Goal: Task Accomplishment & Management: Complete application form

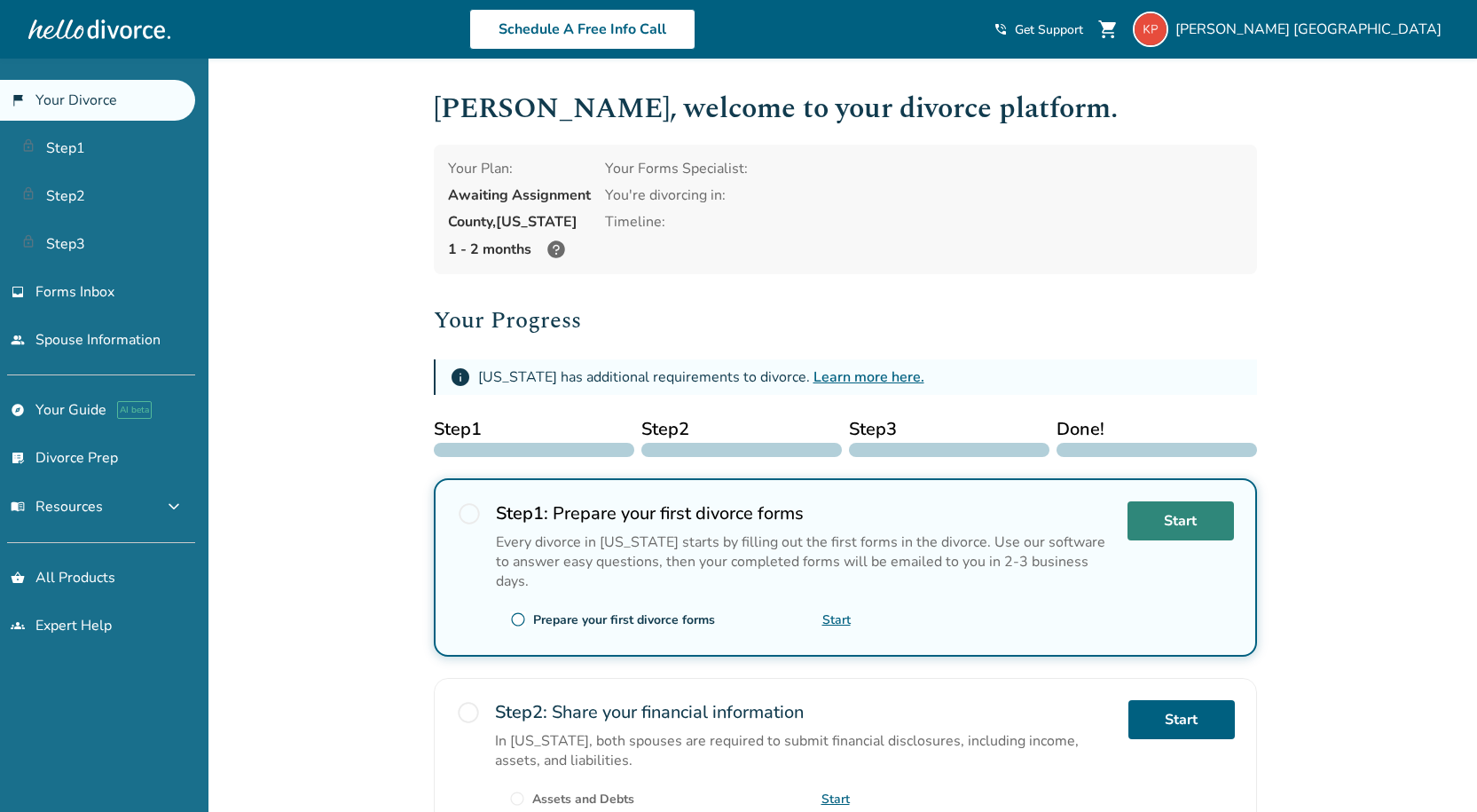
click at [1191, 521] on link "Start" at bounding box center [1181, 521] width 107 height 40
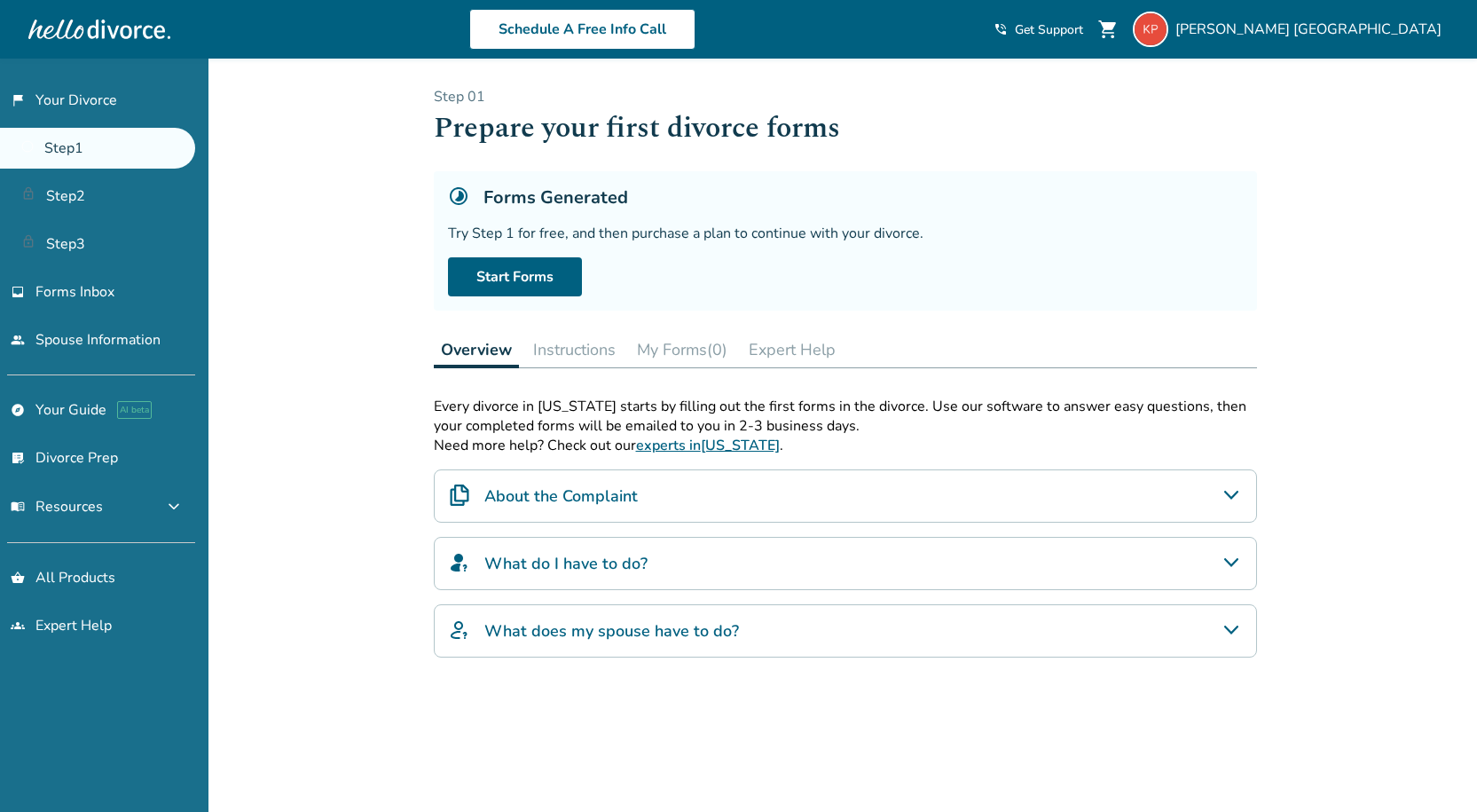
click at [574, 350] on button "Instructions" at bounding box center [575, 350] width 97 height 36
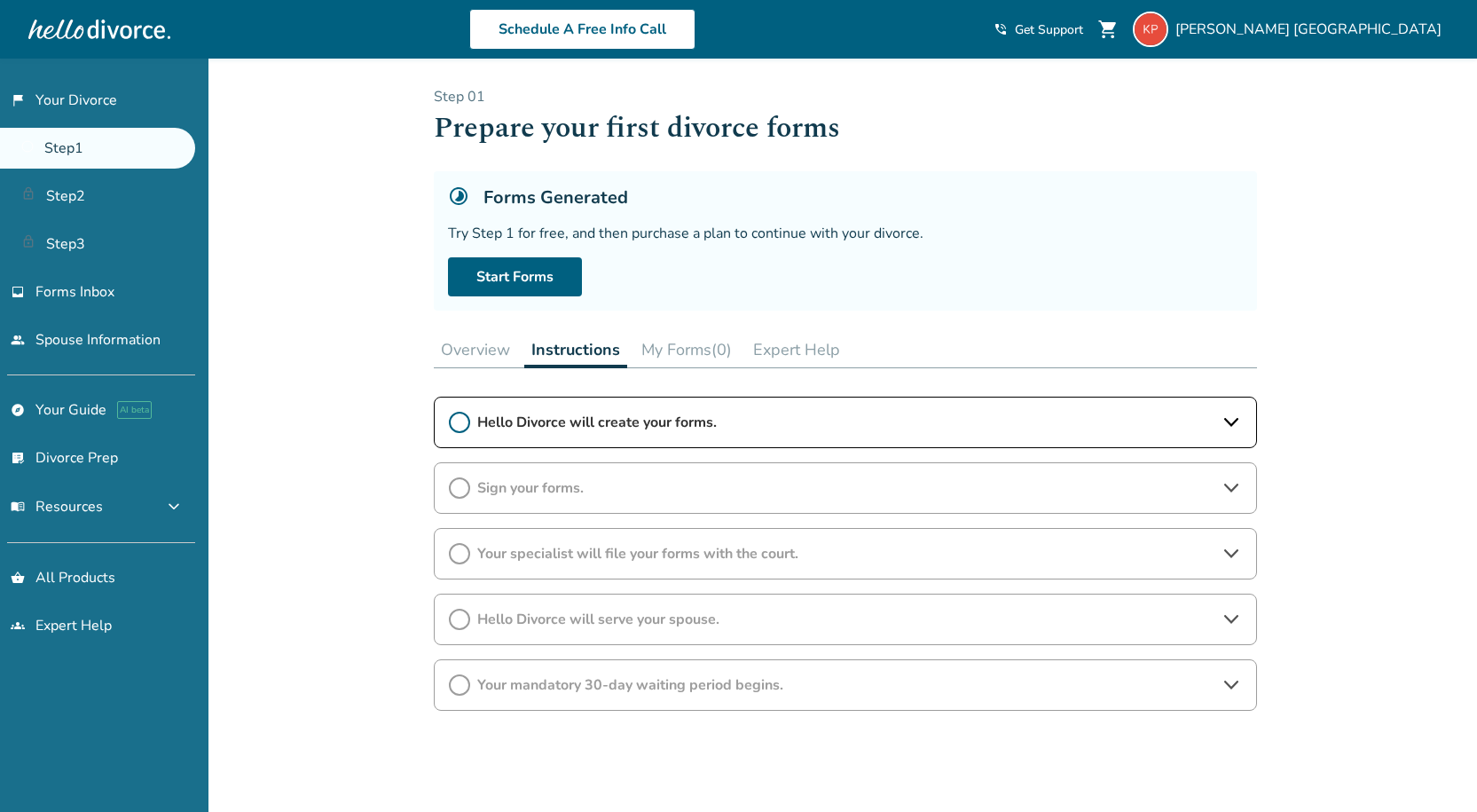
click at [682, 353] on button "My Forms (0)" at bounding box center [687, 350] width 105 height 36
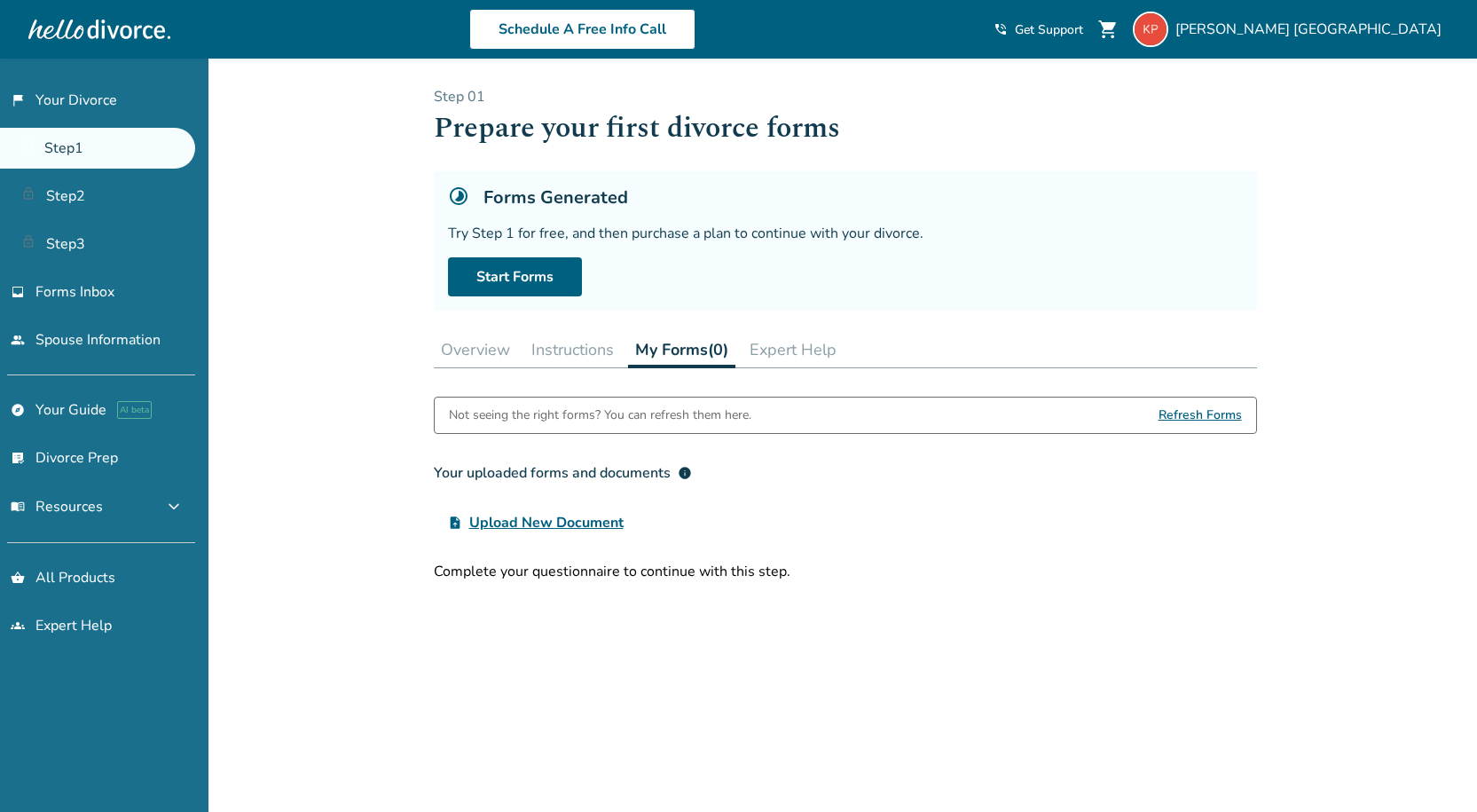
click at [504, 352] on button "Overview" at bounding box center [475, 350] width 83 height 36
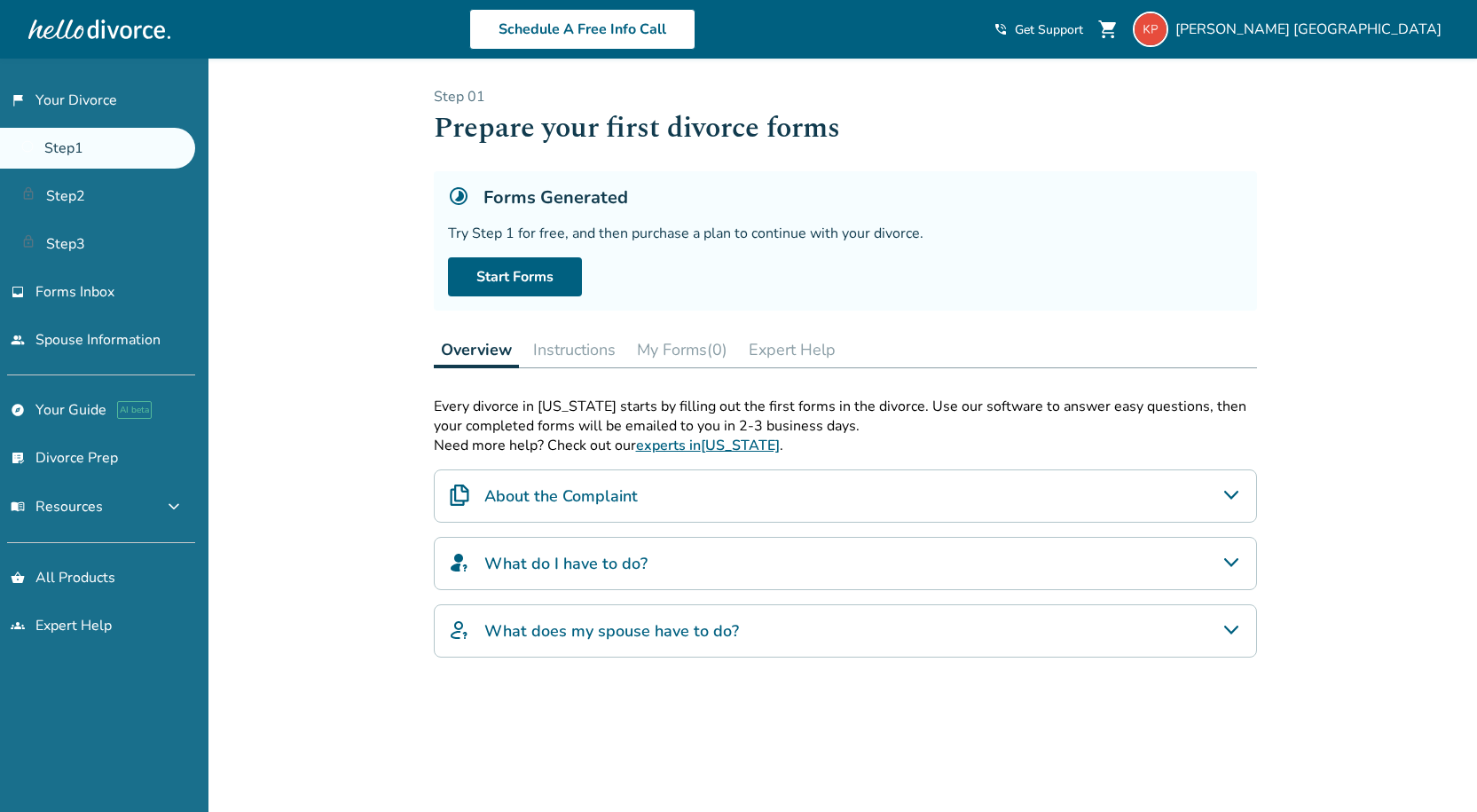
click at [570, 361] on button "Instructions" at bounding box center [575, 350] width 97 height 36
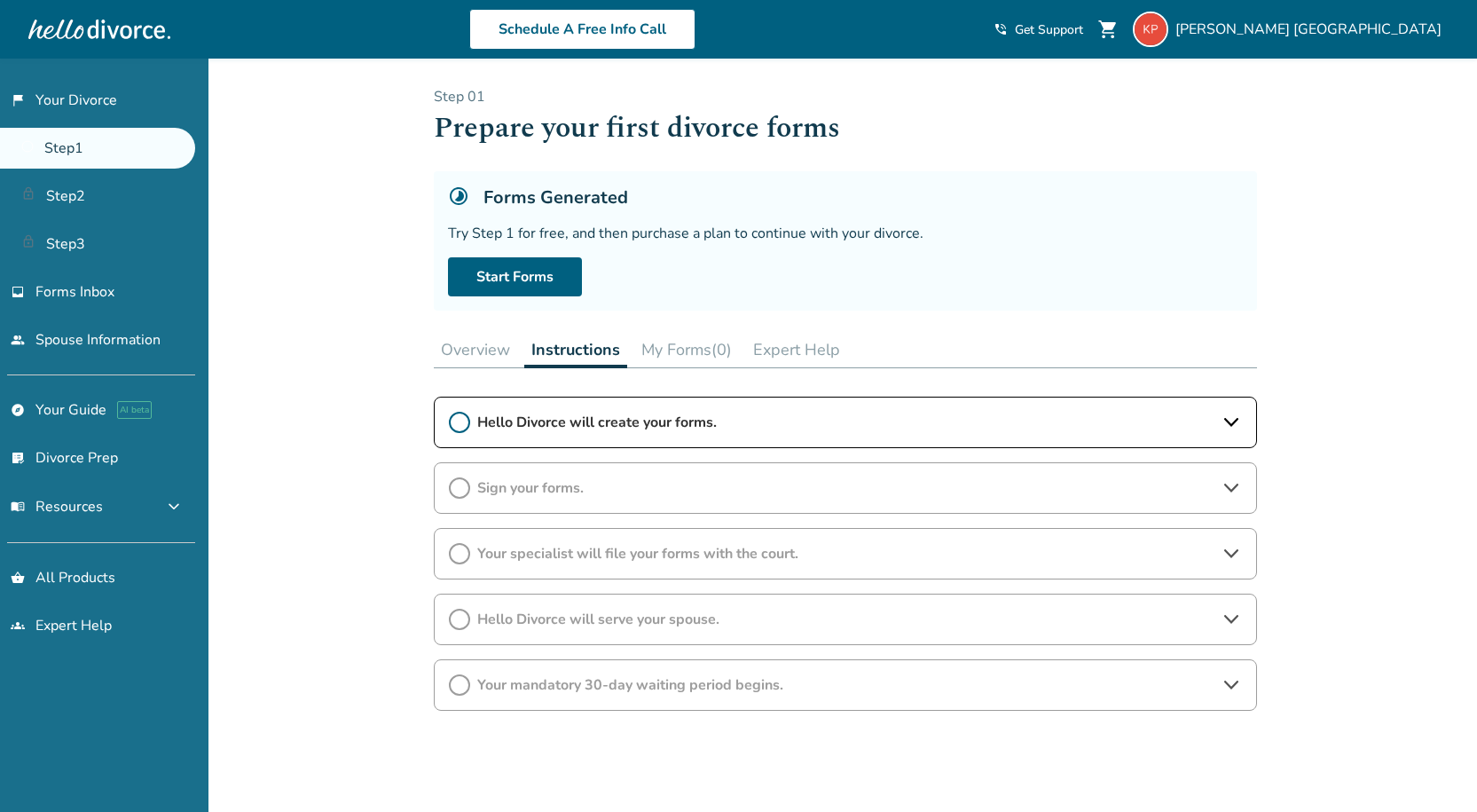
click at [1232, 422] on icon at bounding box center [1230, 422] width 14 height 9
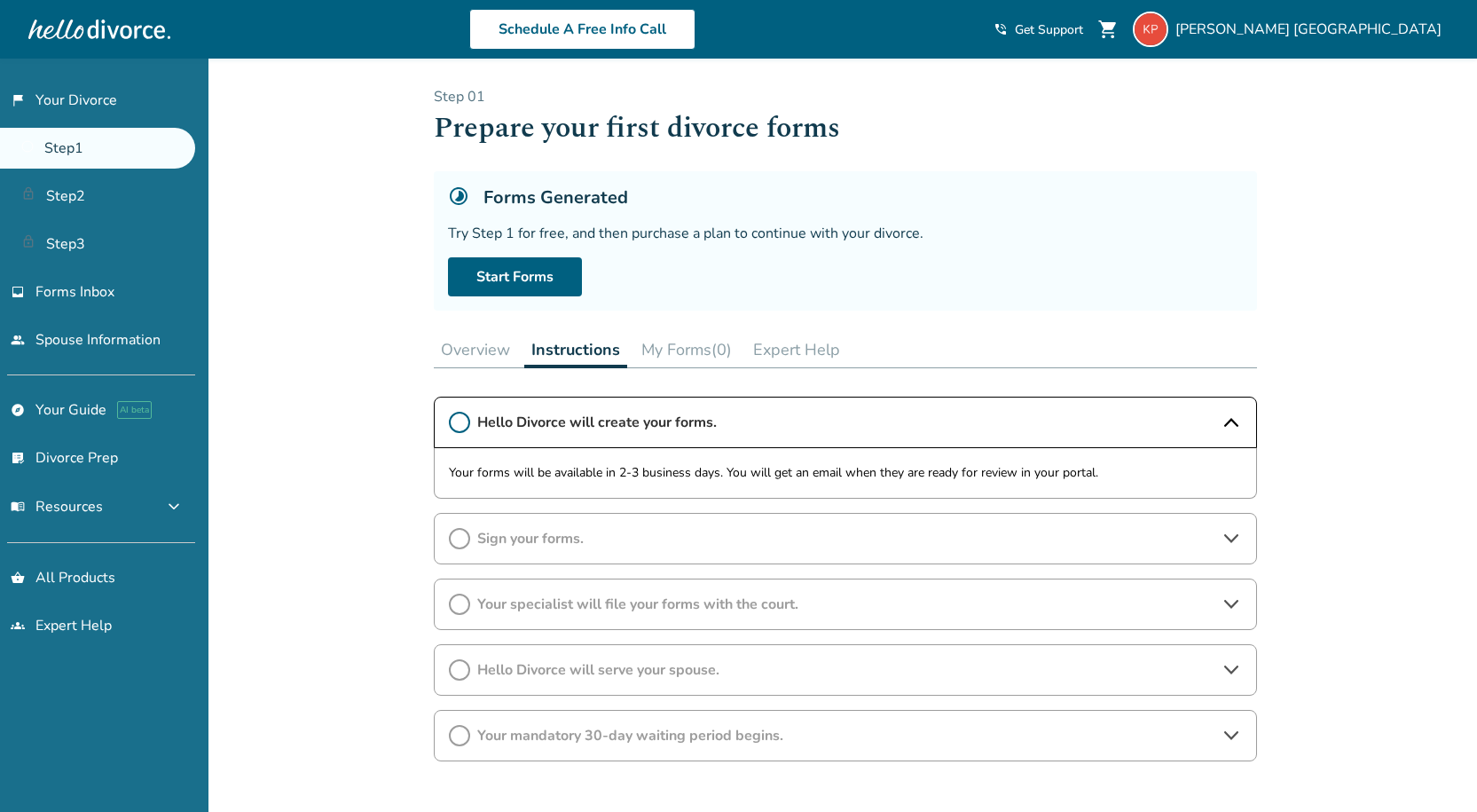
click at [1232, 422] on icon at bounding box center [1232, 423] width 22 height 22
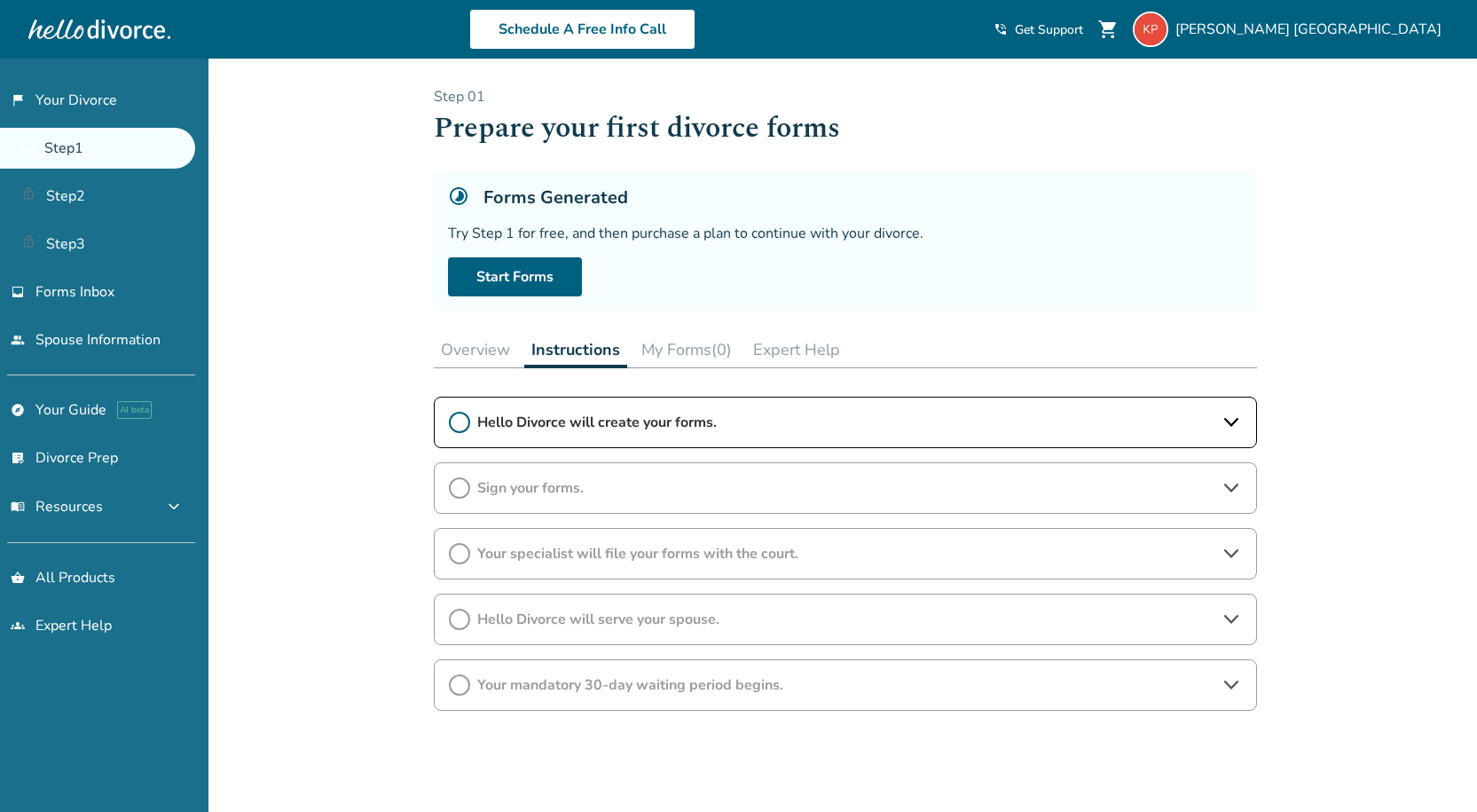
click at [1233, 468] on div "Sign your forms." at bounding box center [845, 488] width 823 height 51
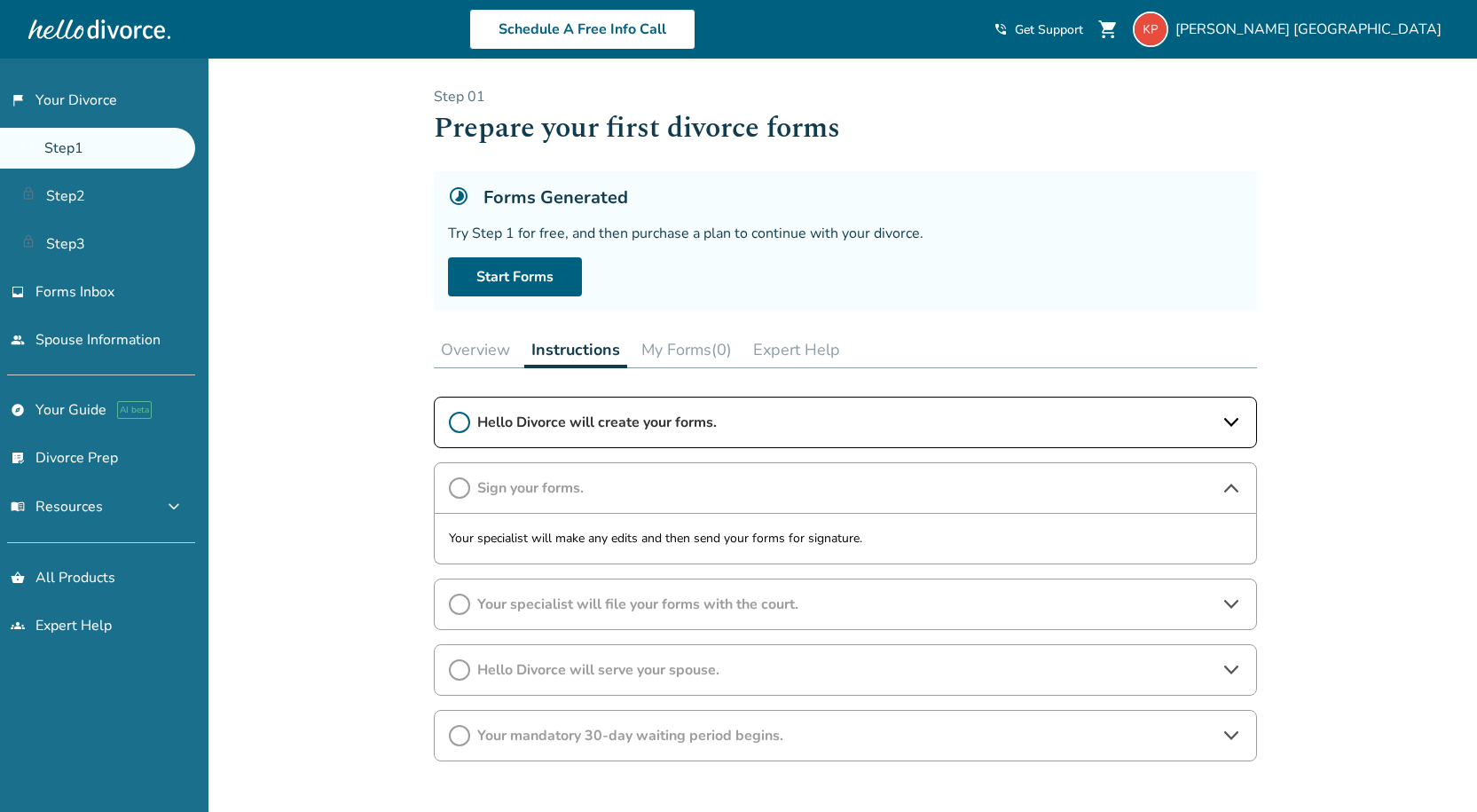
click at [1233, 472] on div "Sign your forms." at bounding box center [845, 488] width 823 height 51
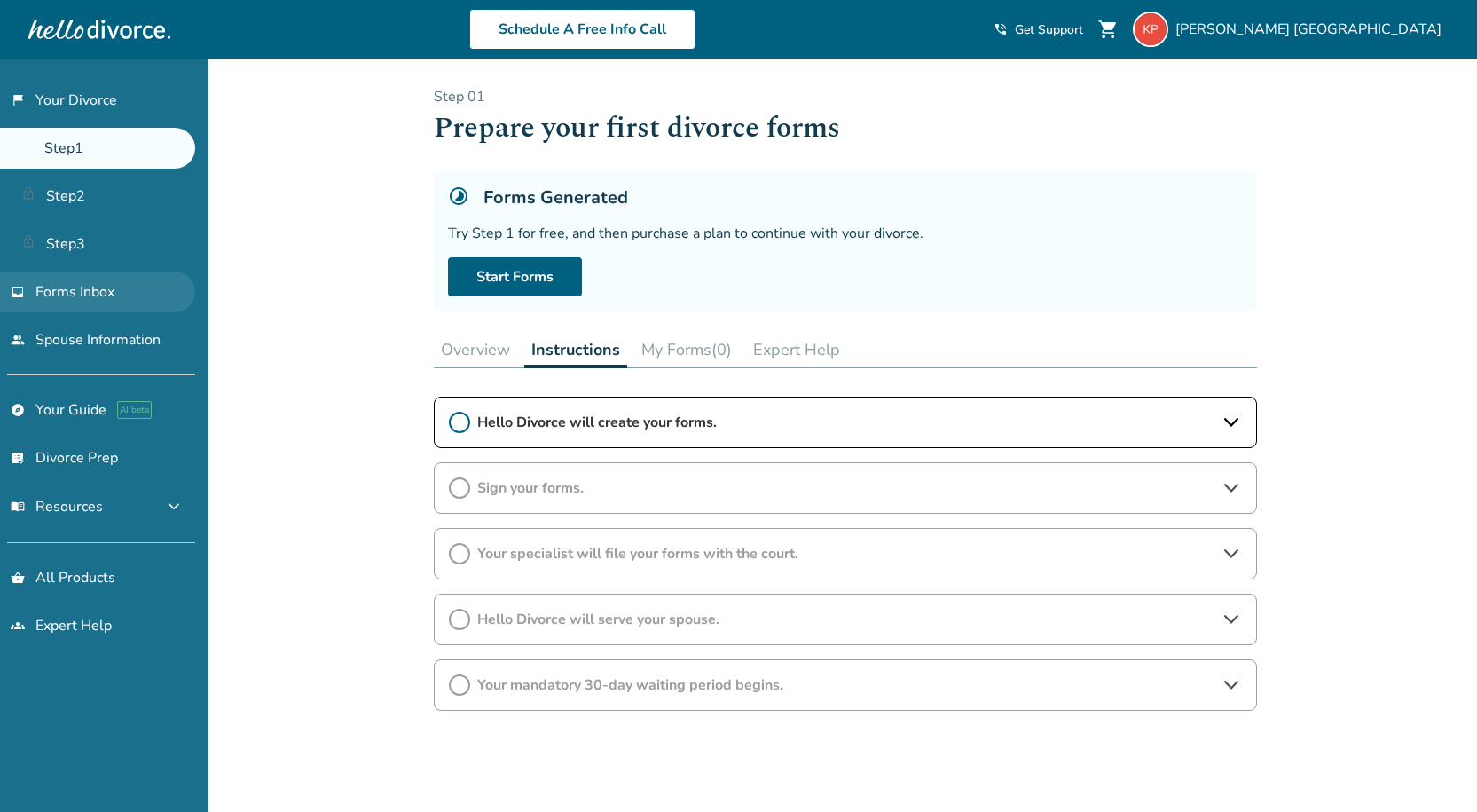
click at [109, 288] on span "Forms Inbox" at bounding box center [75, 292] width 79 height 20
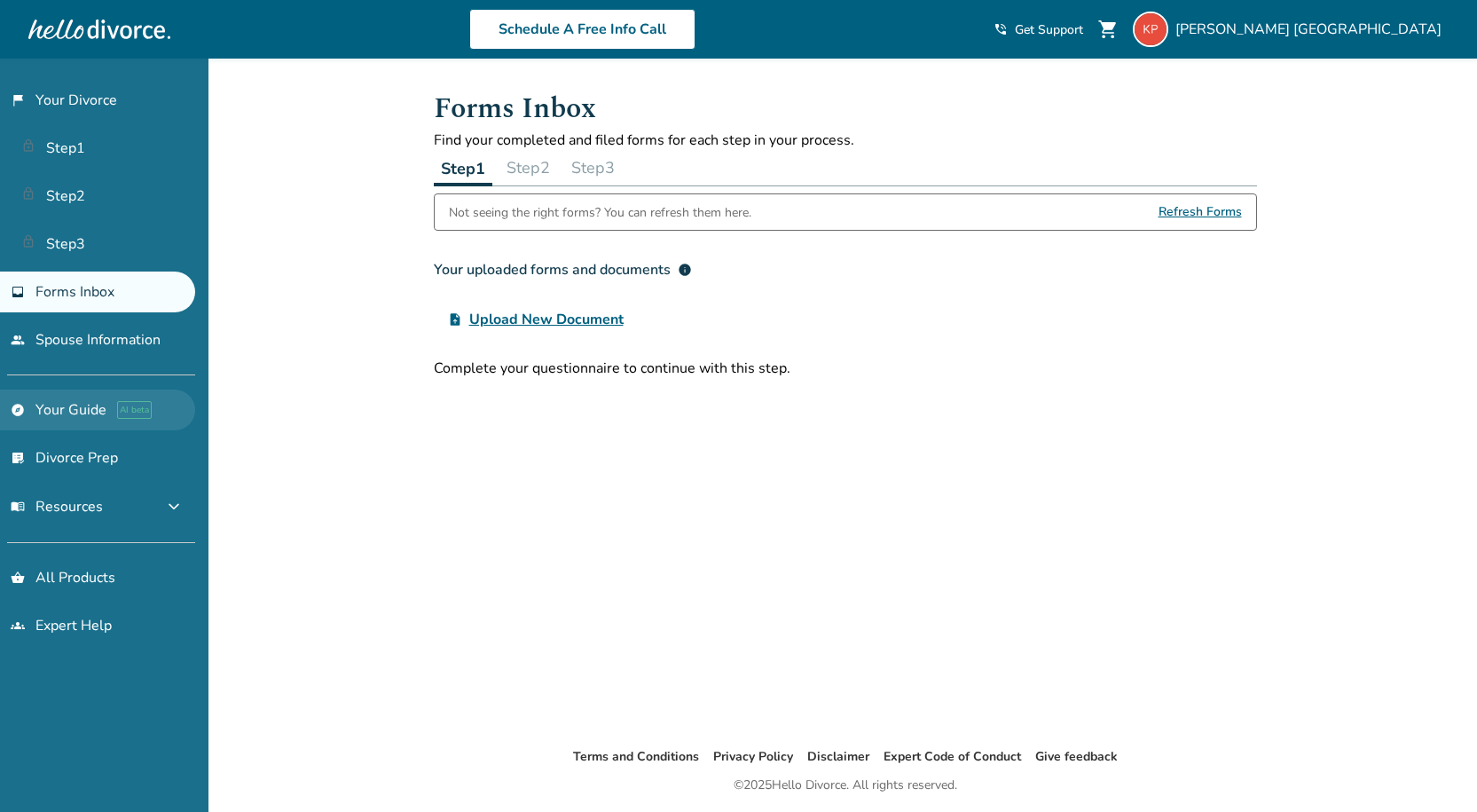
click at [77, 416] on link "explore Your Guide AI beta" at bounding box center [98, 409] width 196 height 41
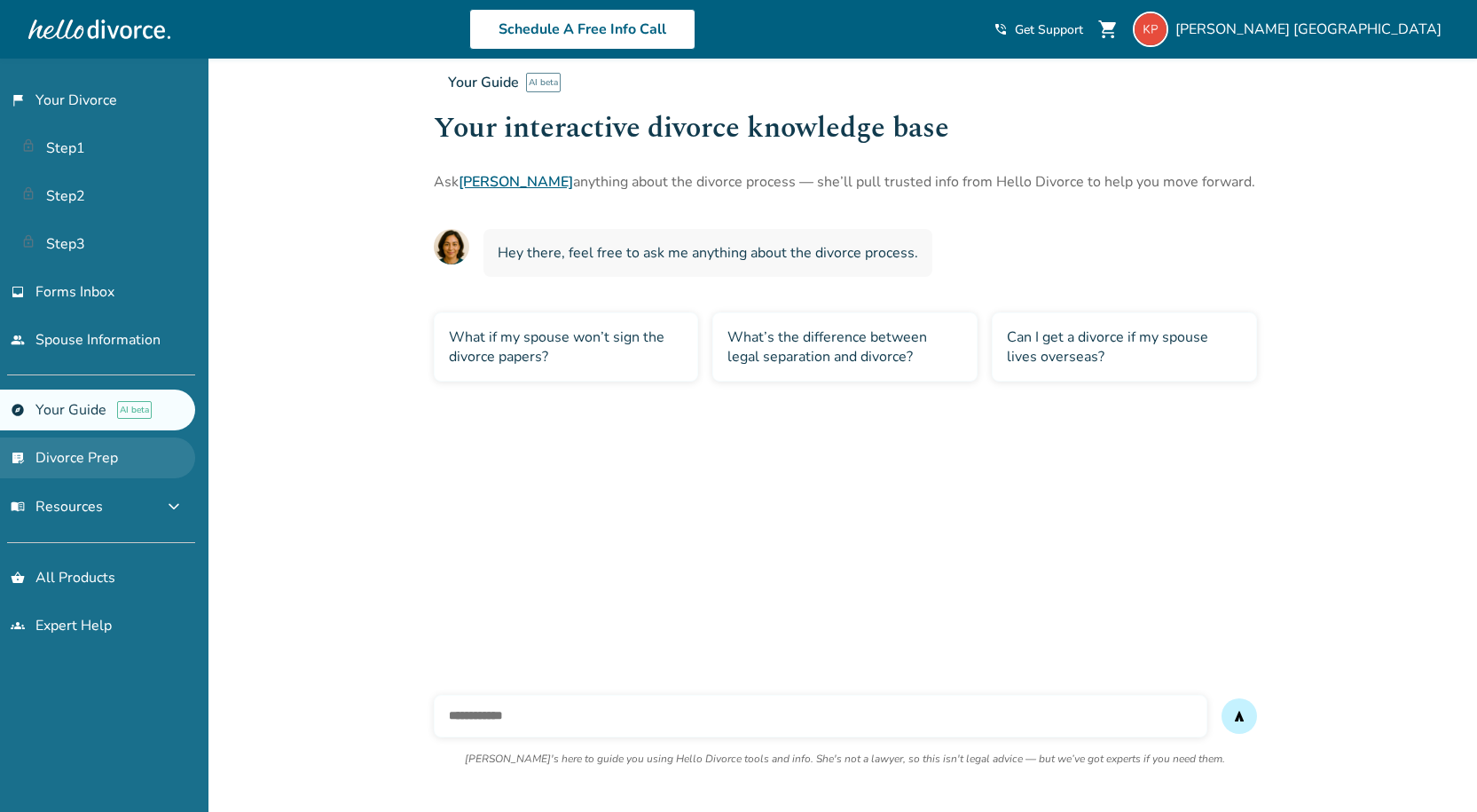
click at [75, 449] on link "list_alt_check Divorce Prep" at bounding box center [98, 457] width 196 height 41
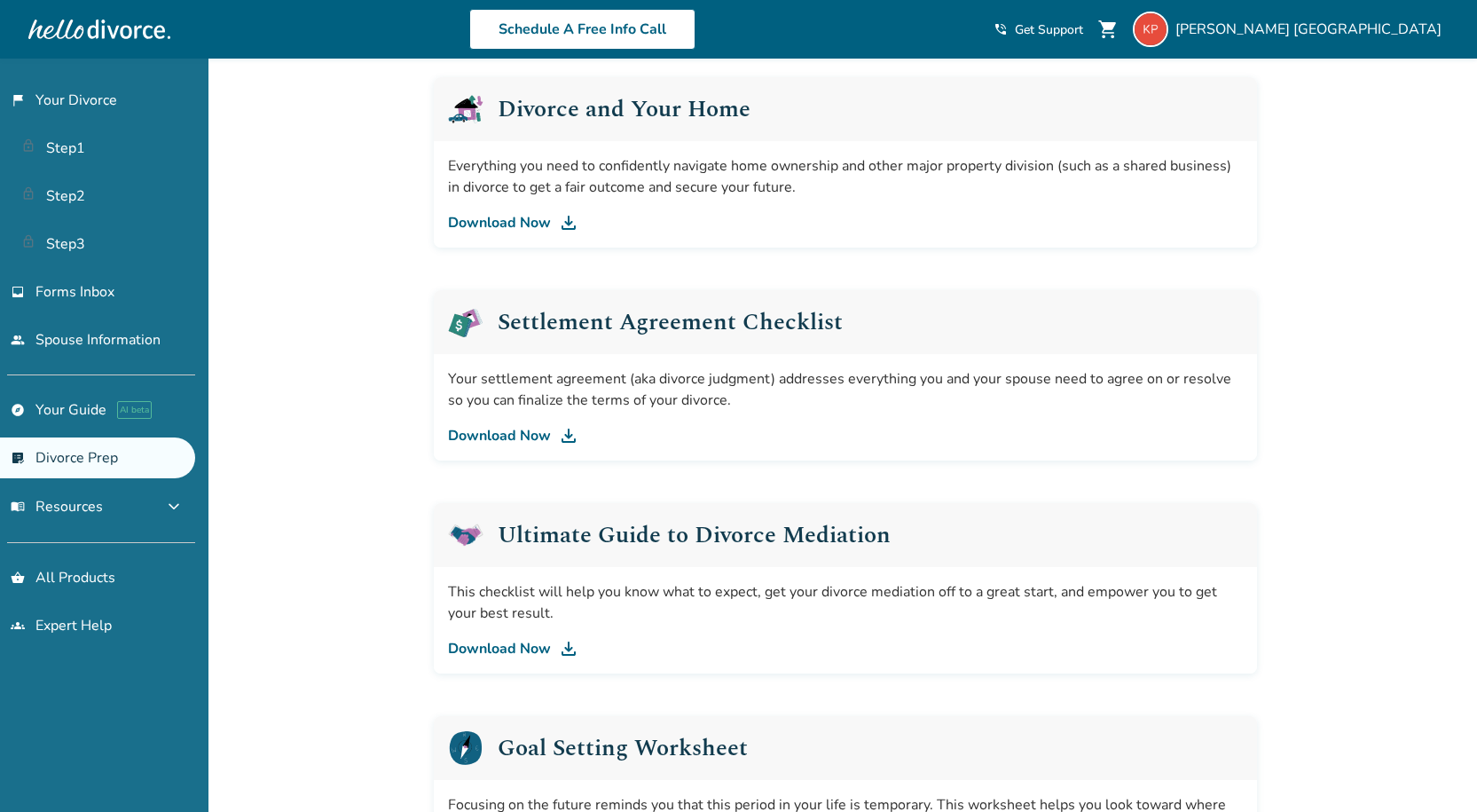
scroll to position [958, 0]
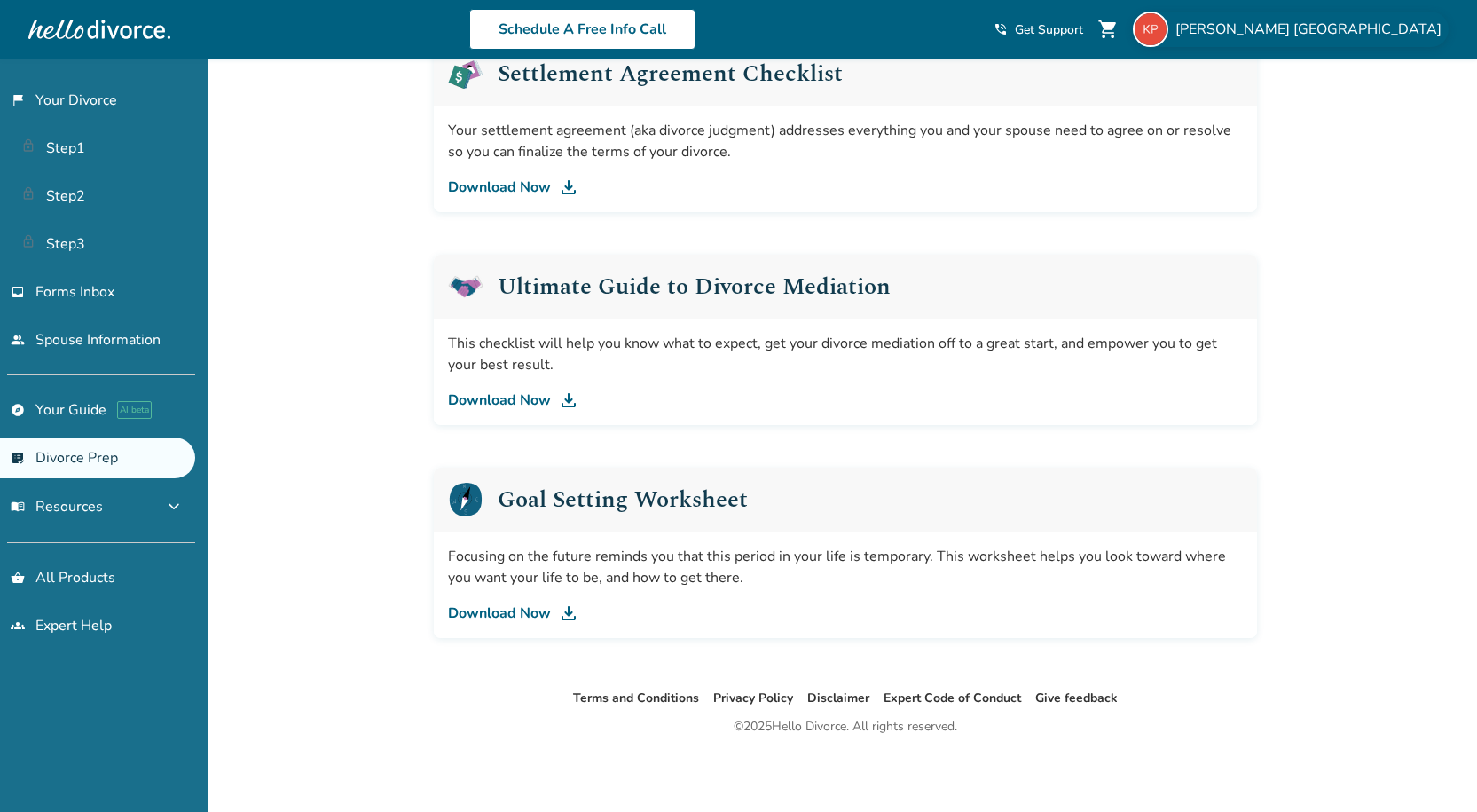
click at [1425, 21] on span "[PERSON_NAME]" at bounding box center [1312, 30] width 274 height 20
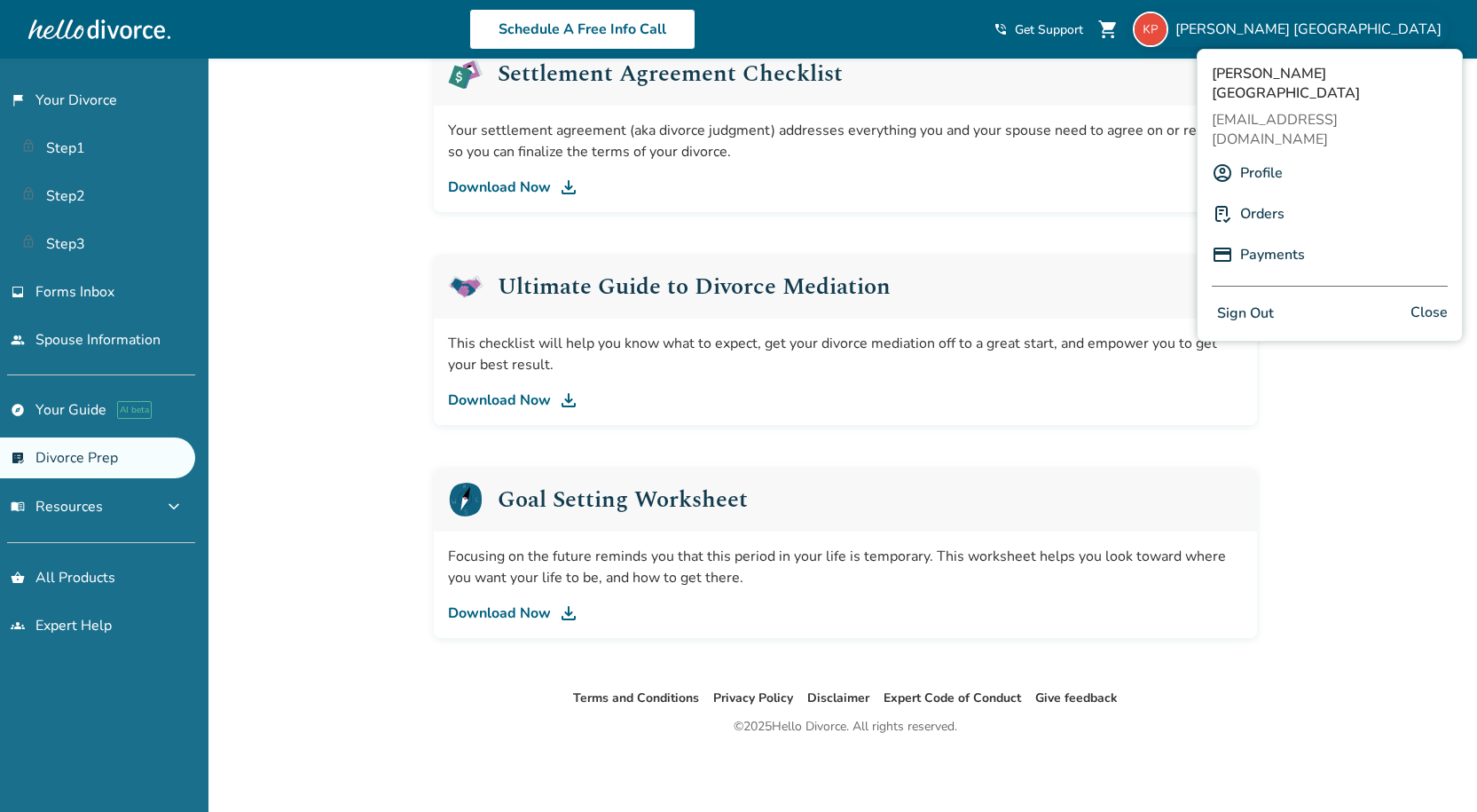
click at [1266, 156] on link "Profile" at bounding box center [1261, 173] width 42 height 34
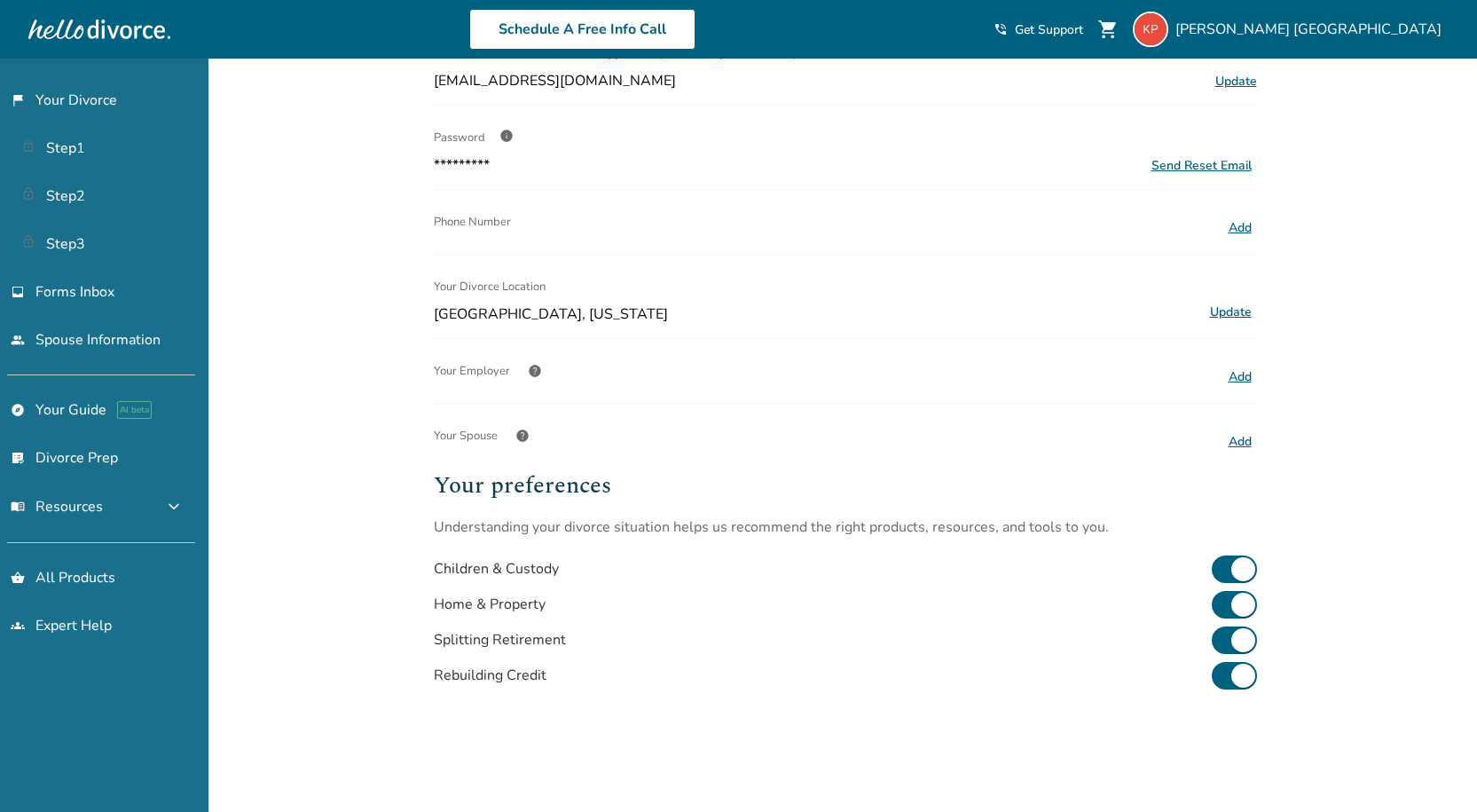
scroll to position [334, 0]
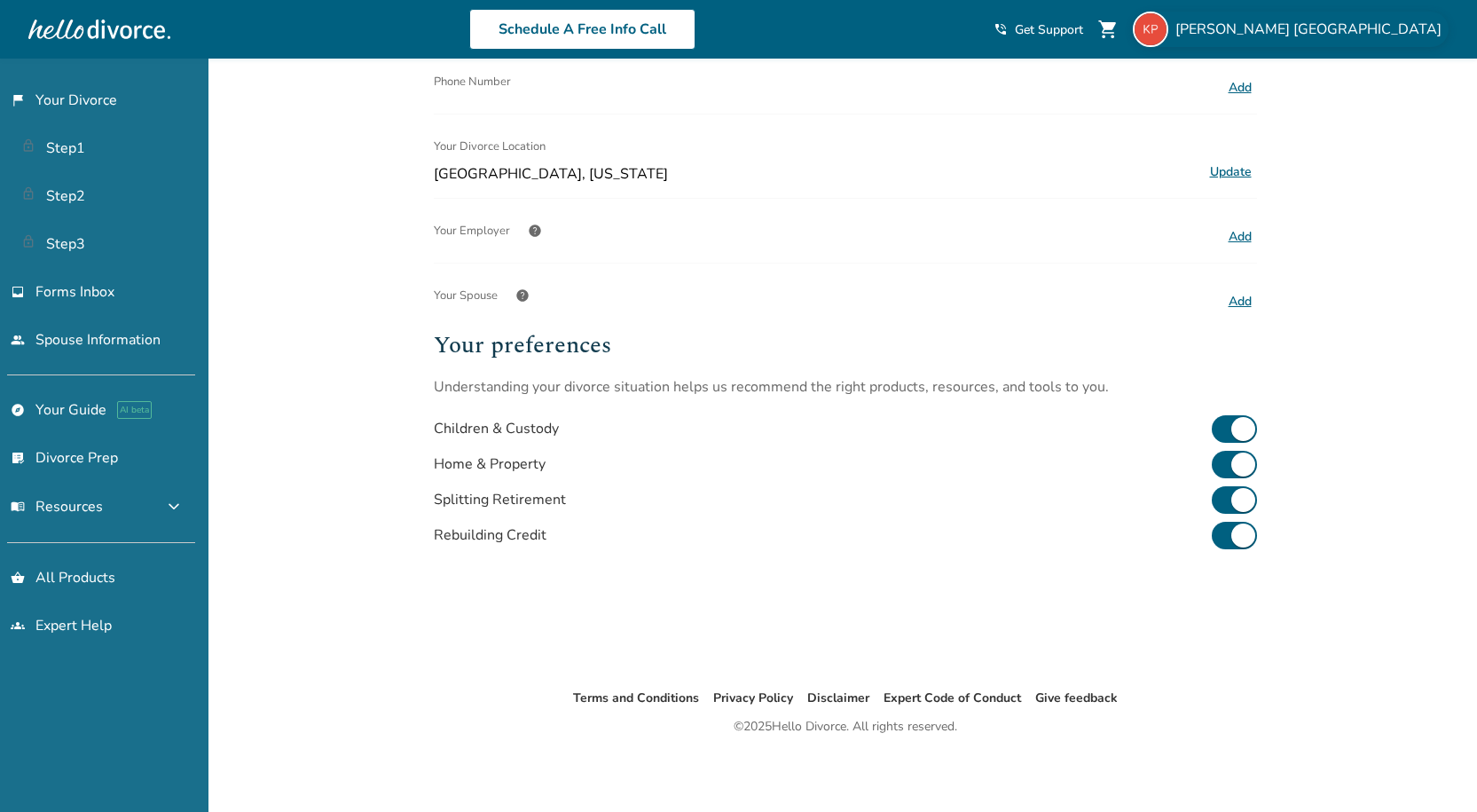
click at [1414, 30] on span "[PERSON_NAME]" at bounding box center [1312, 30] width 274 height 20
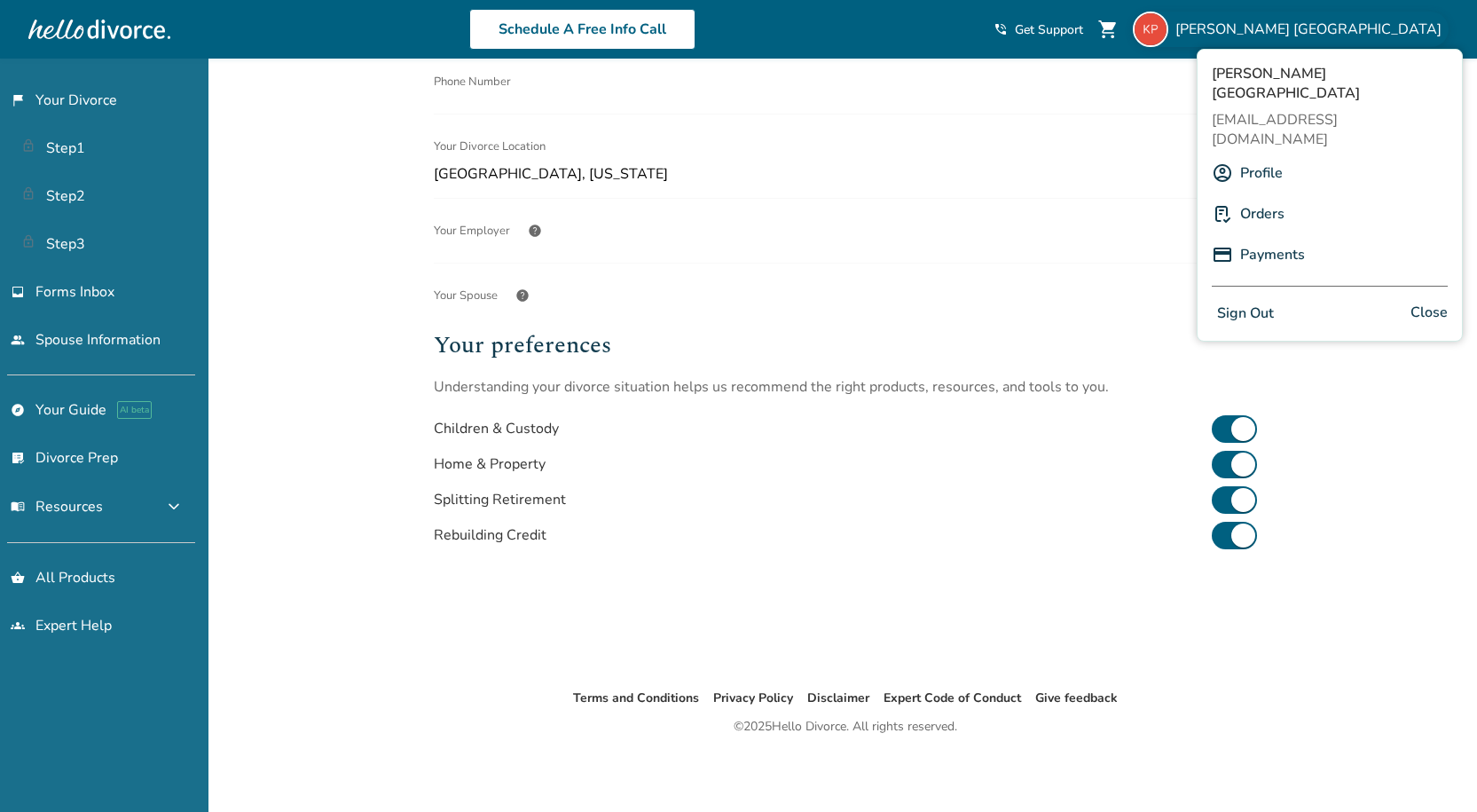
click at [1258, 197] on link "Orders" at bounding box center [1262, 213] width 44 height 34
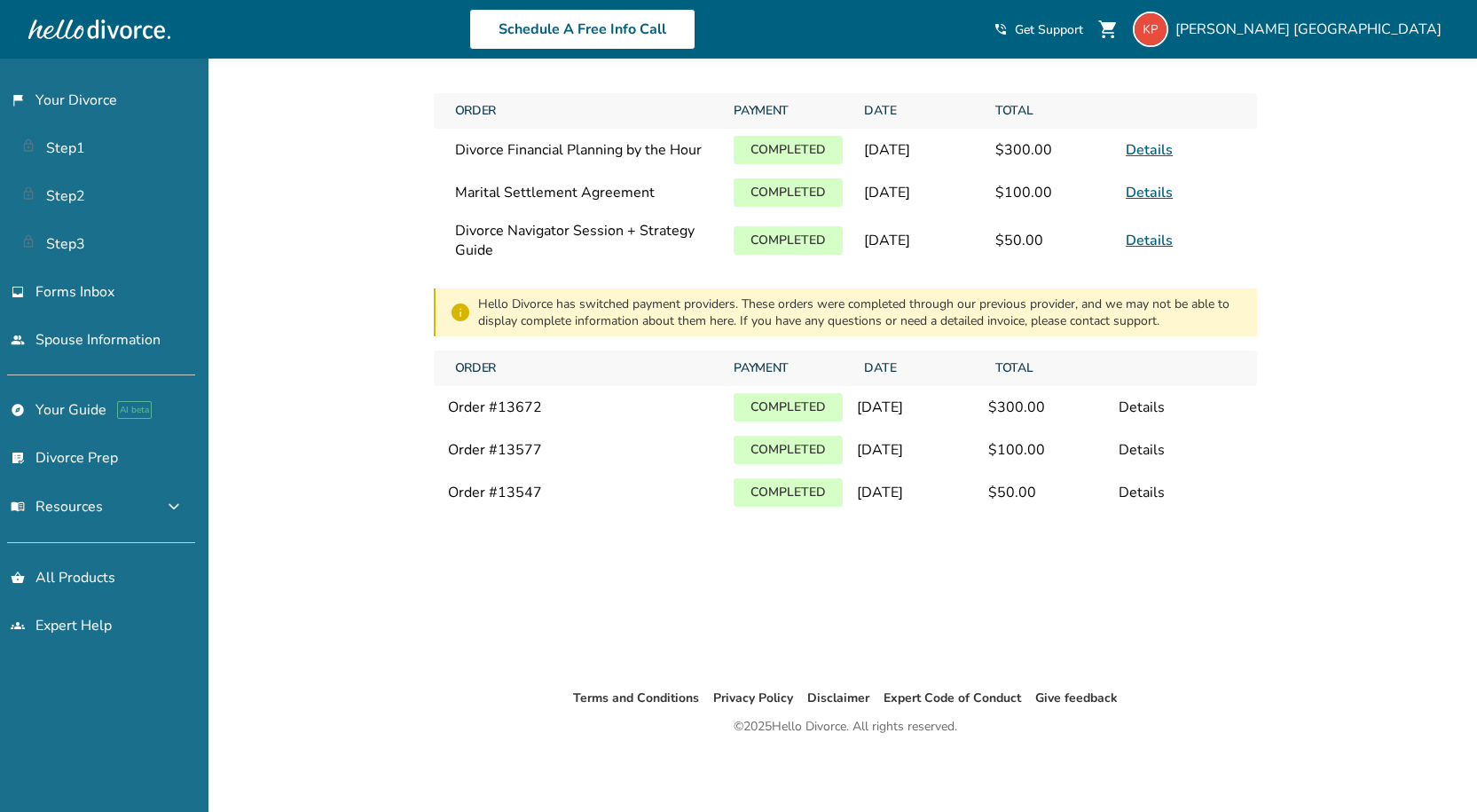
click at [1157, 193] on link "Details" at bounding box center [1150, 193] width 47 height 20
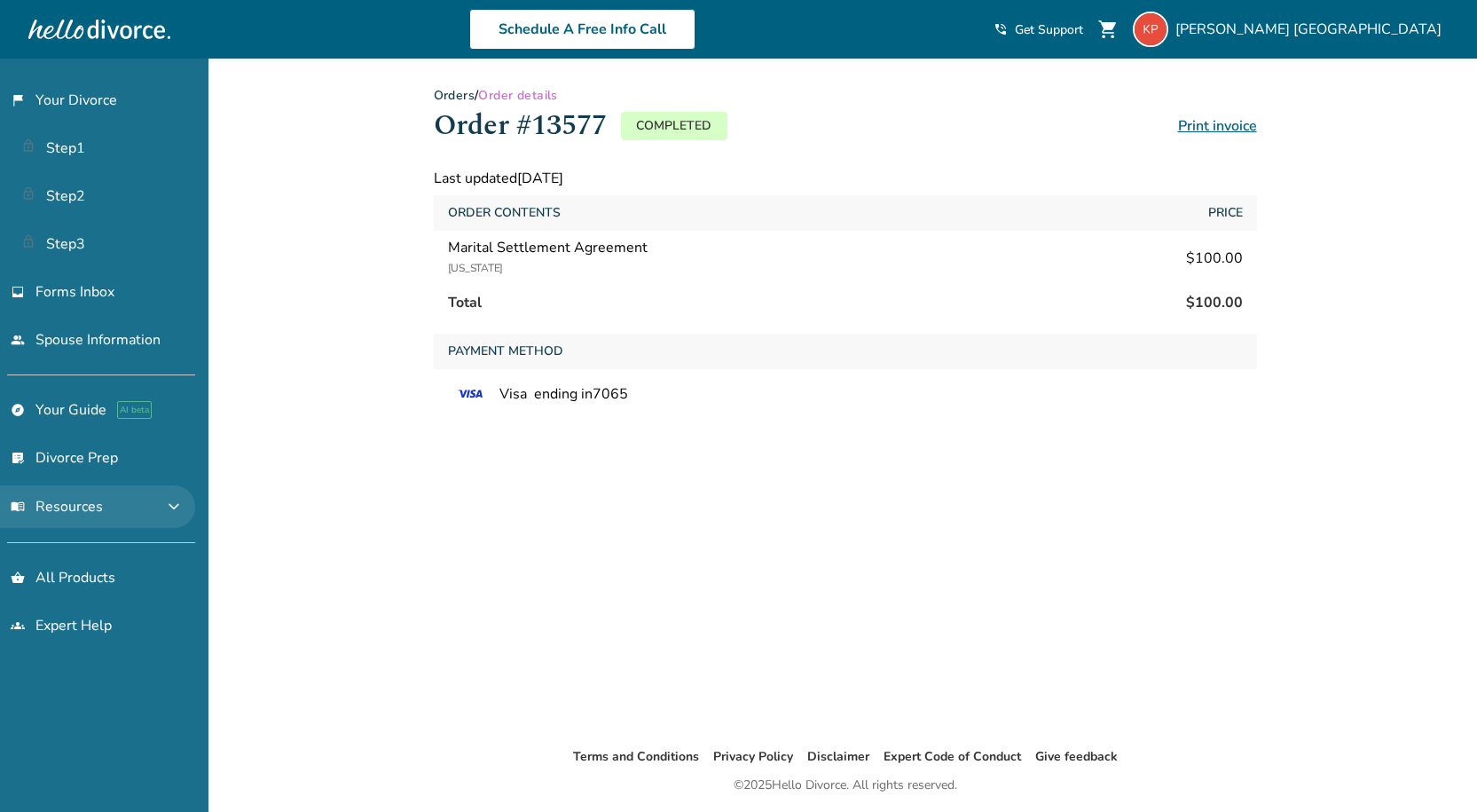
click at [172, 513] on span "expand_more" at bounding box center [174, 507] width 22 height 22
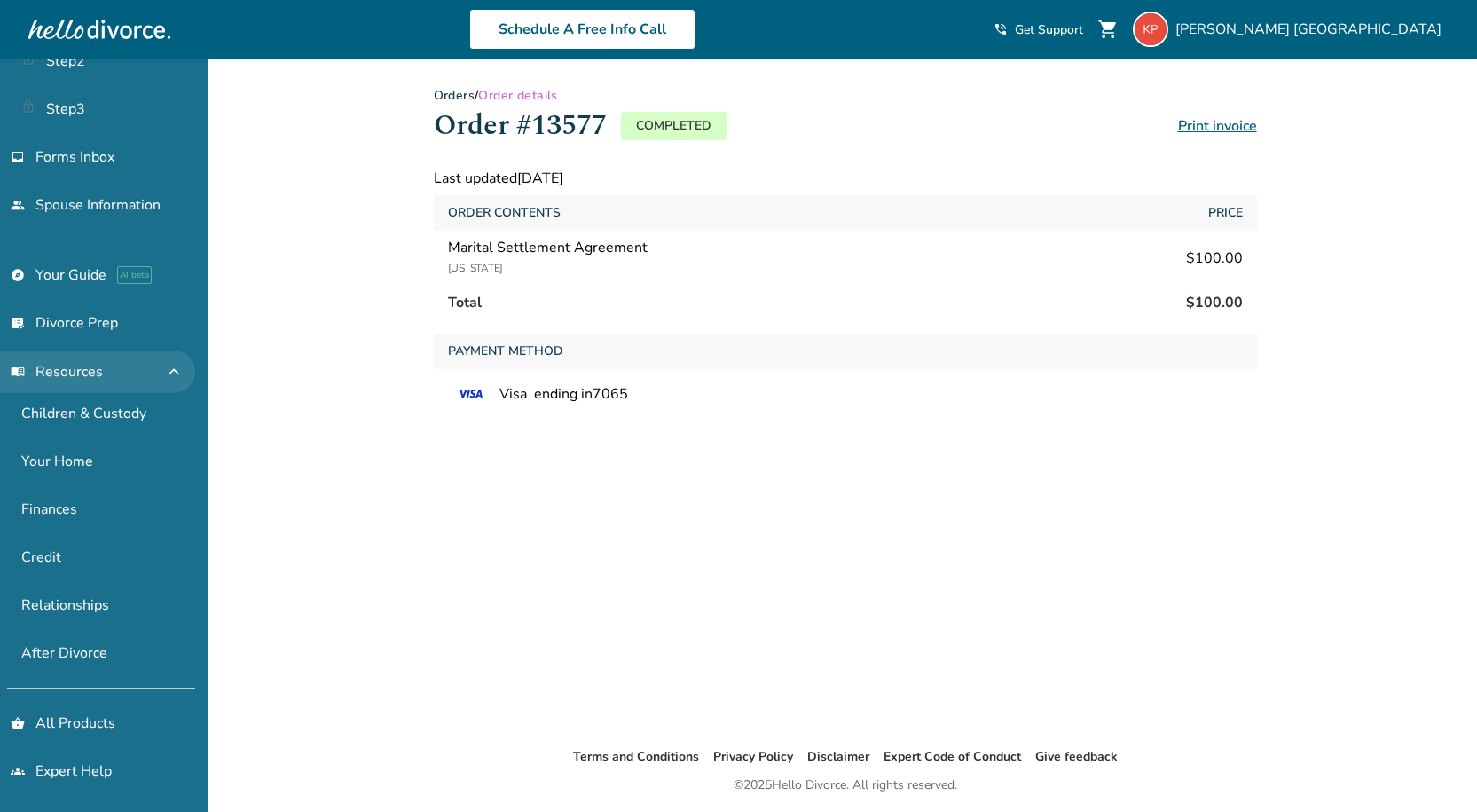
scroll to position [135, 0]
click at [101, 717] on link "shopping_basket All Products" at bounding box center [98, 721] width 196 height 41
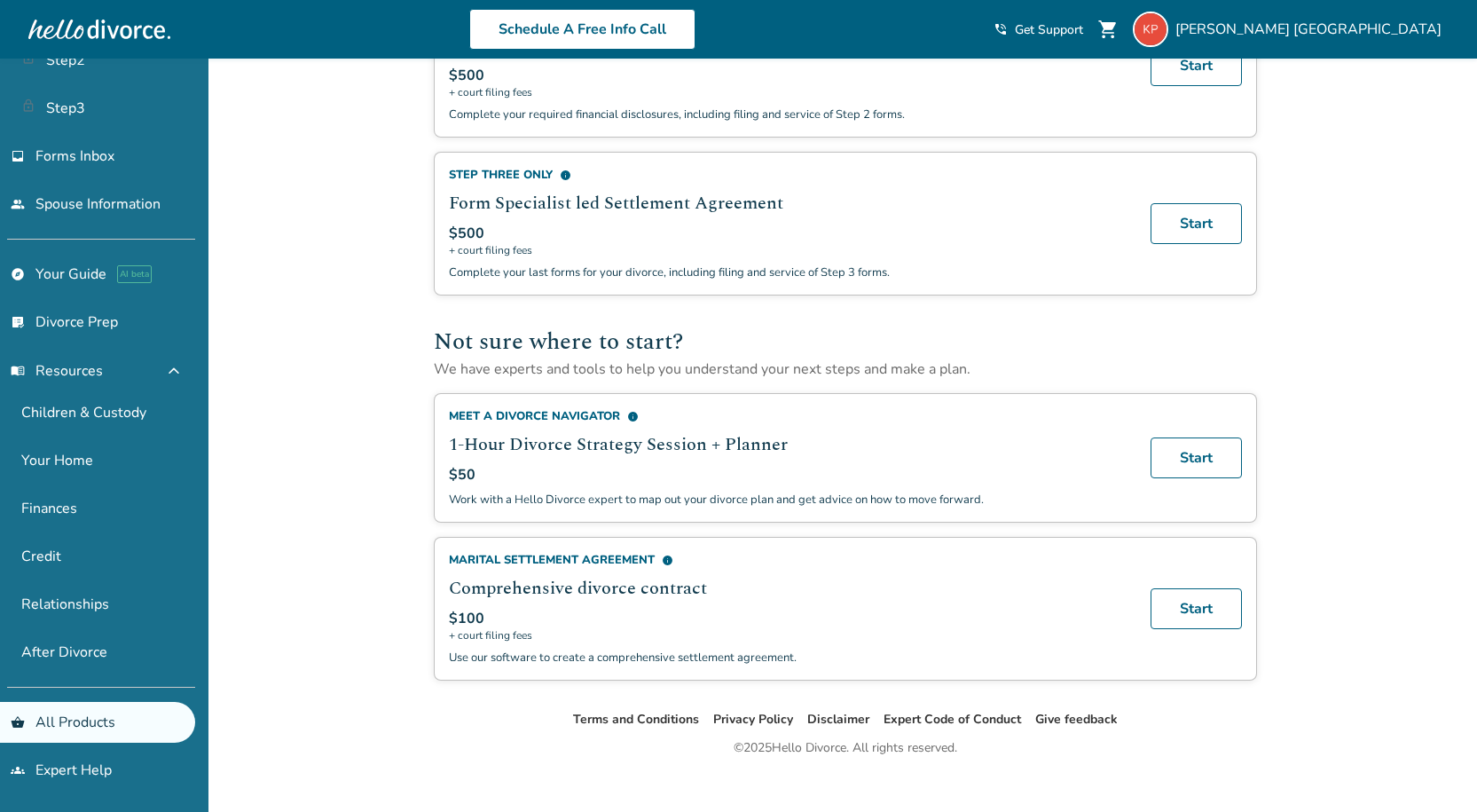
scroll to position [805, 0]
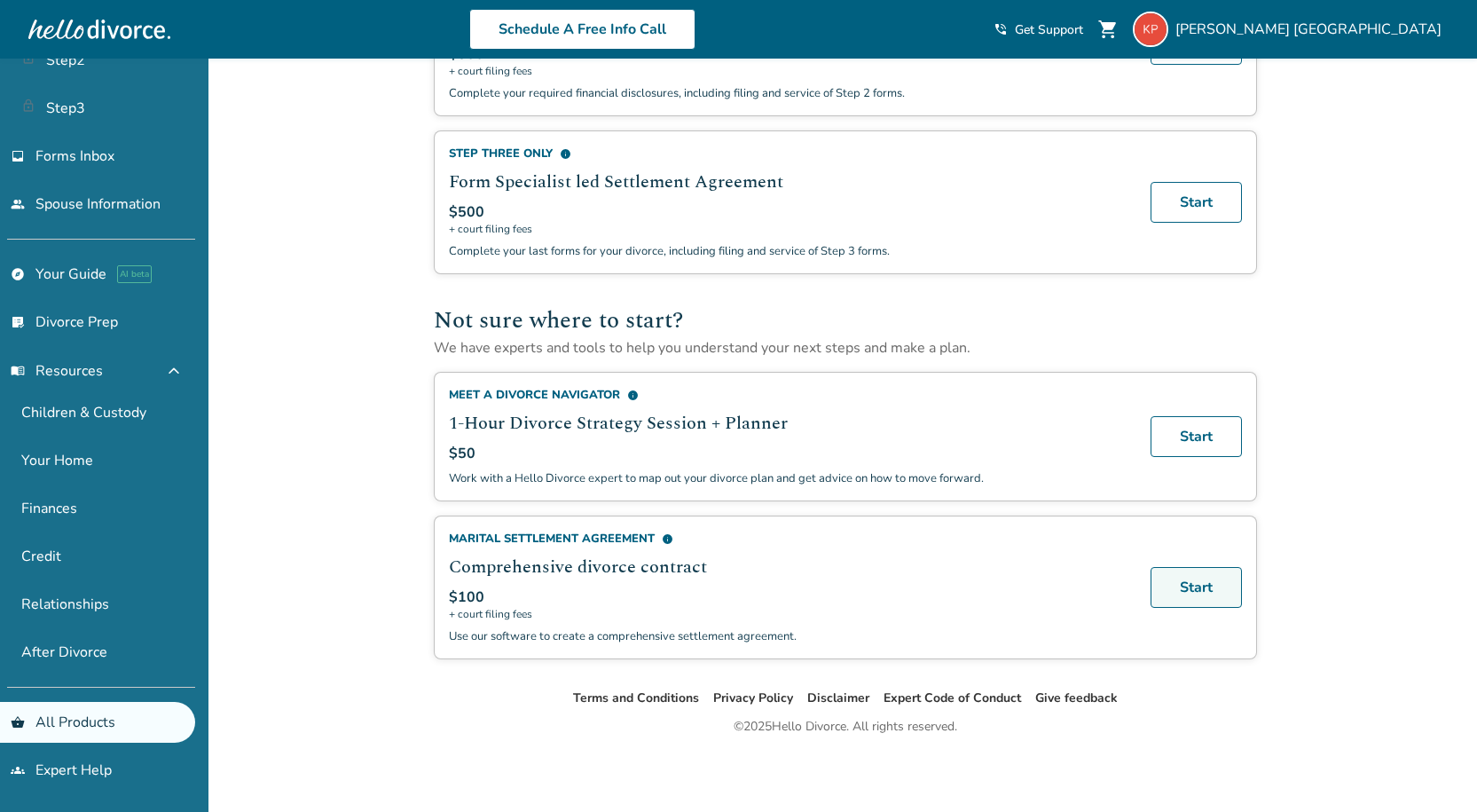
click at [1171, 586] on link "Start" at bounding box center [1196, 587] width 91 height 41
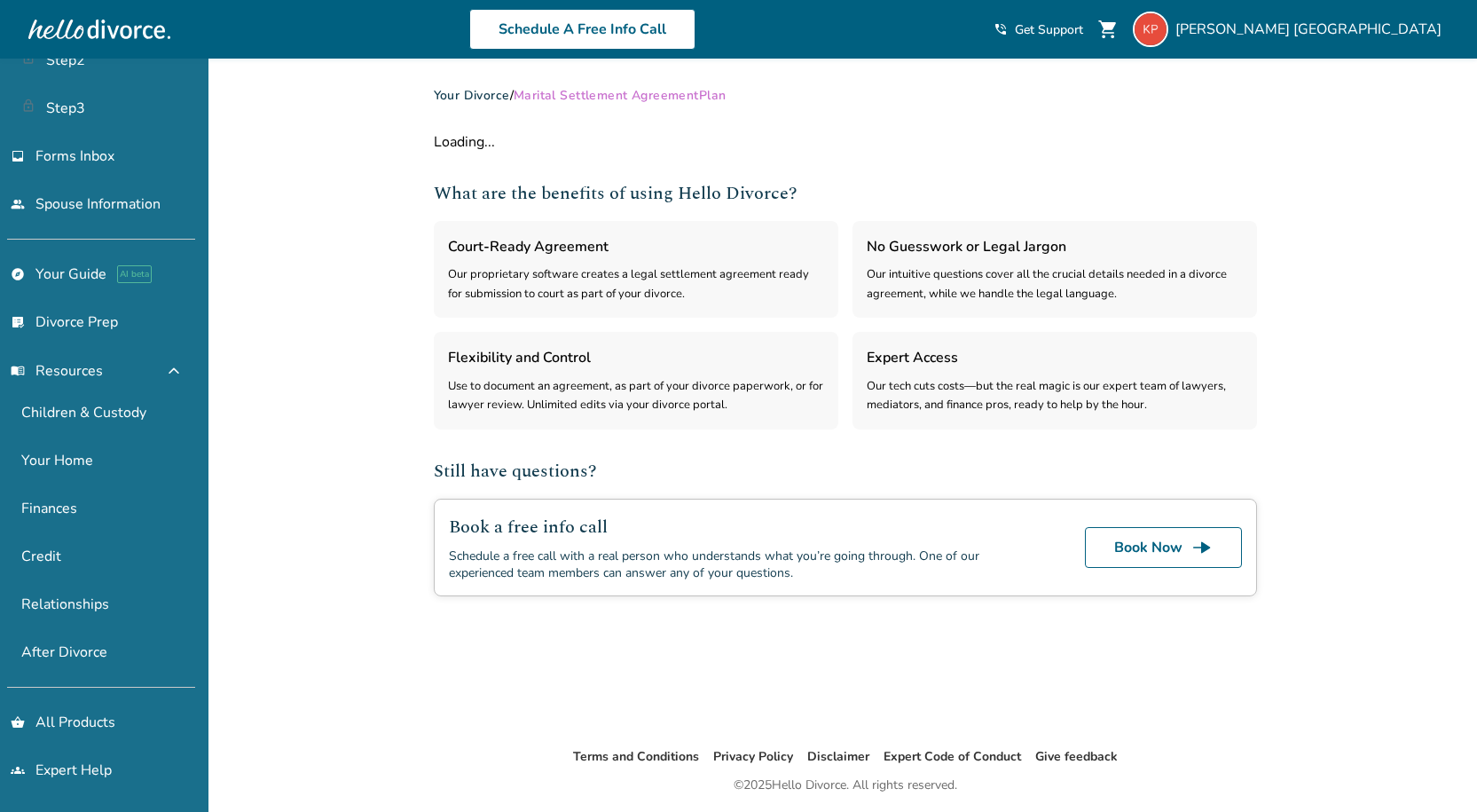
select select "***"
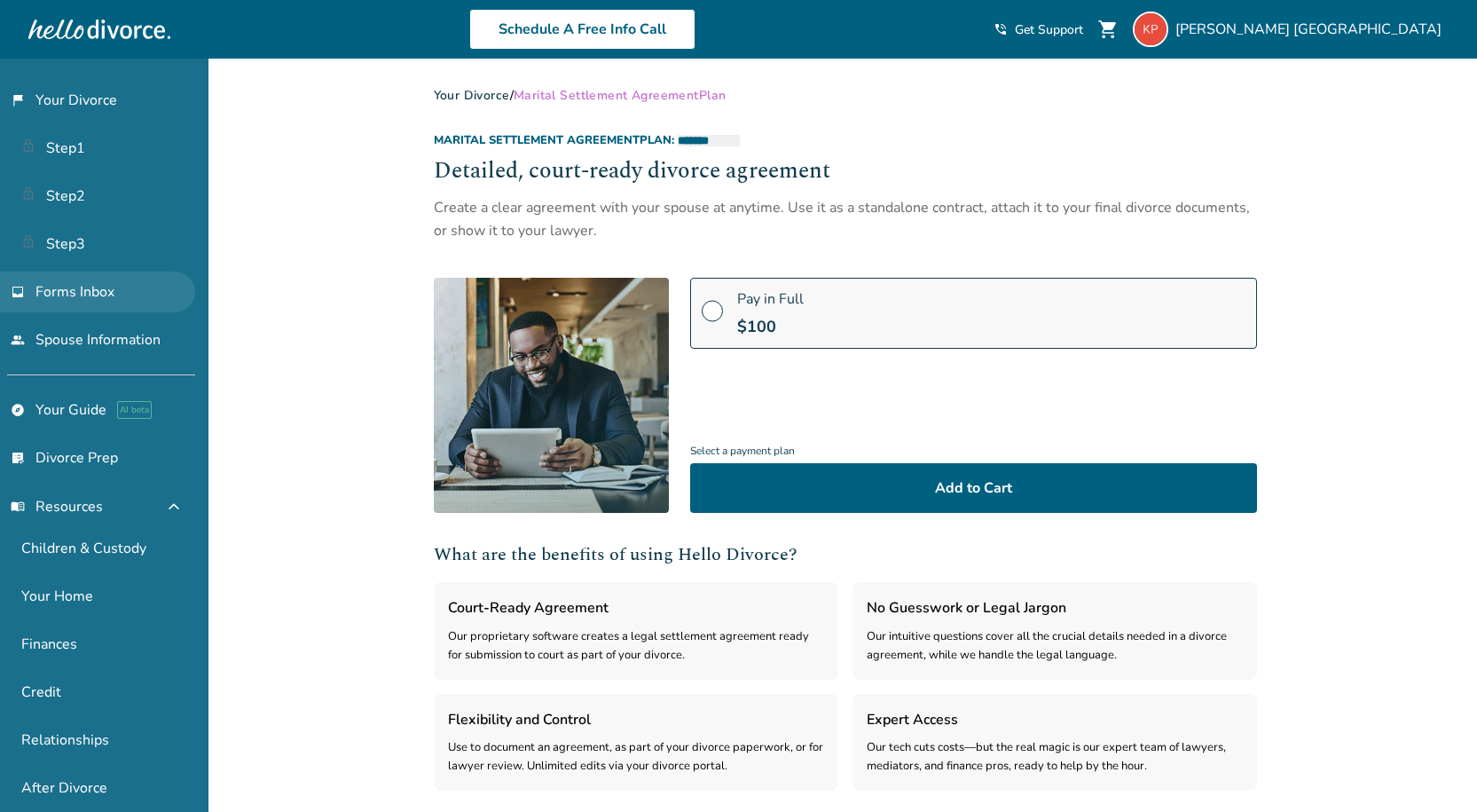
click at [92, 300] on span "Forms Inbox" at bounding box center [75, 292] width 79 height 20
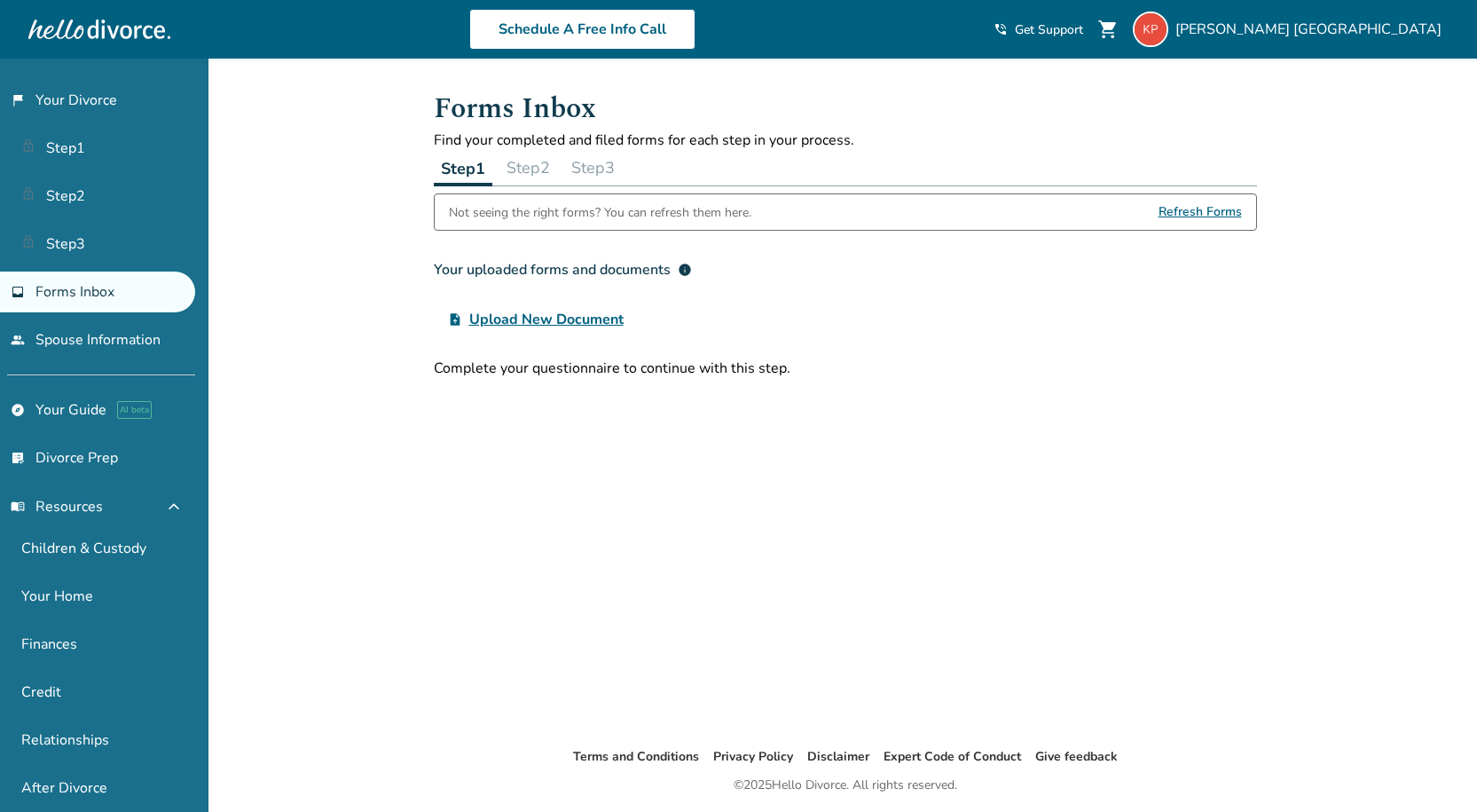
click at [524, 170] on button "Step 2" at bounding box center [529, 168] width 57 height 36
click at [618, 178] on button "Step 3" at bounding box center [593, 168] width 57 height 36
click at [95, 88] on link "flag_2 Your Divorce" at bounding box center [98, 100] width 196 height 41
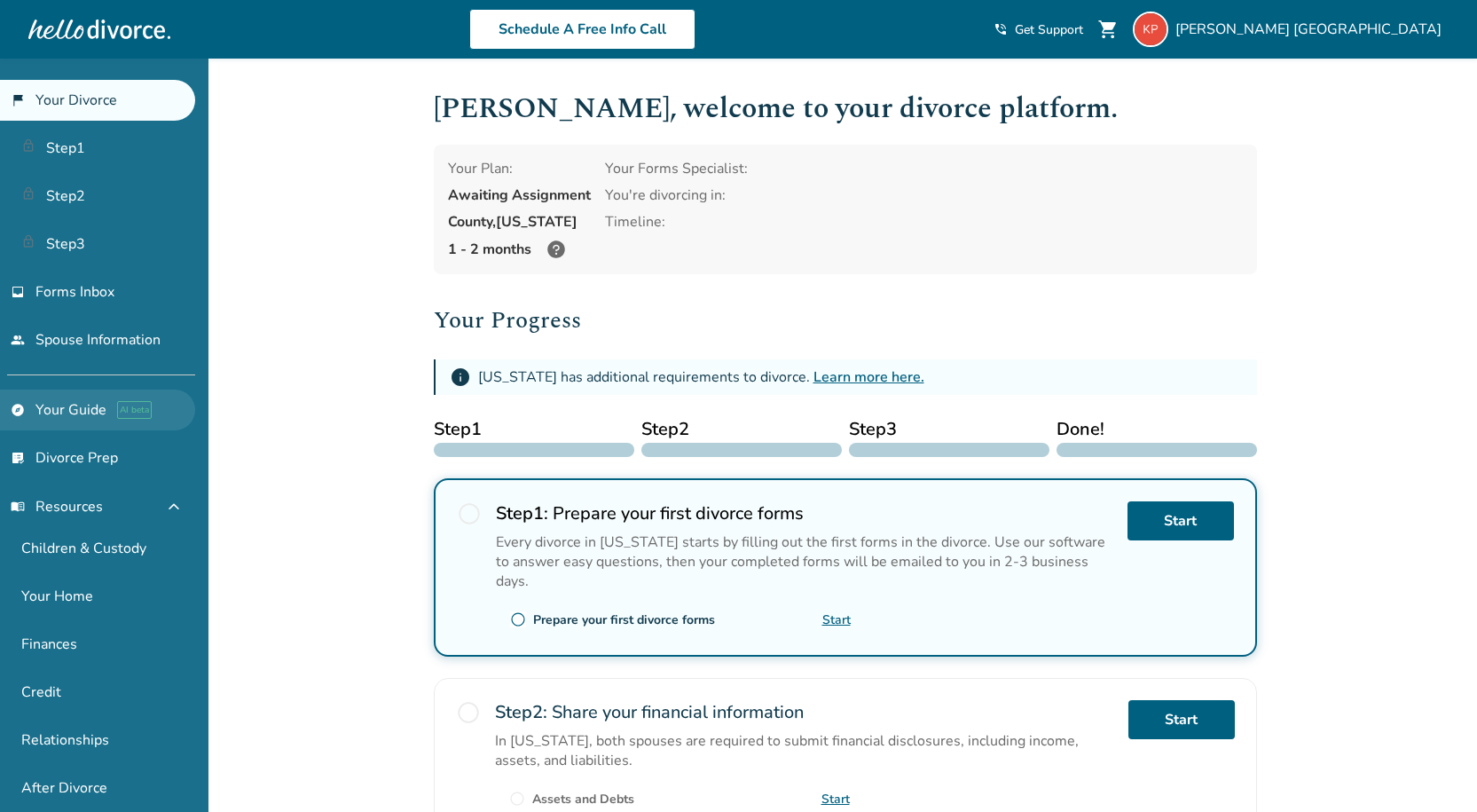
click at [85, 415] on link "explore Your Guide AI beta" at bounding box center [98, 409] width 196 height 41
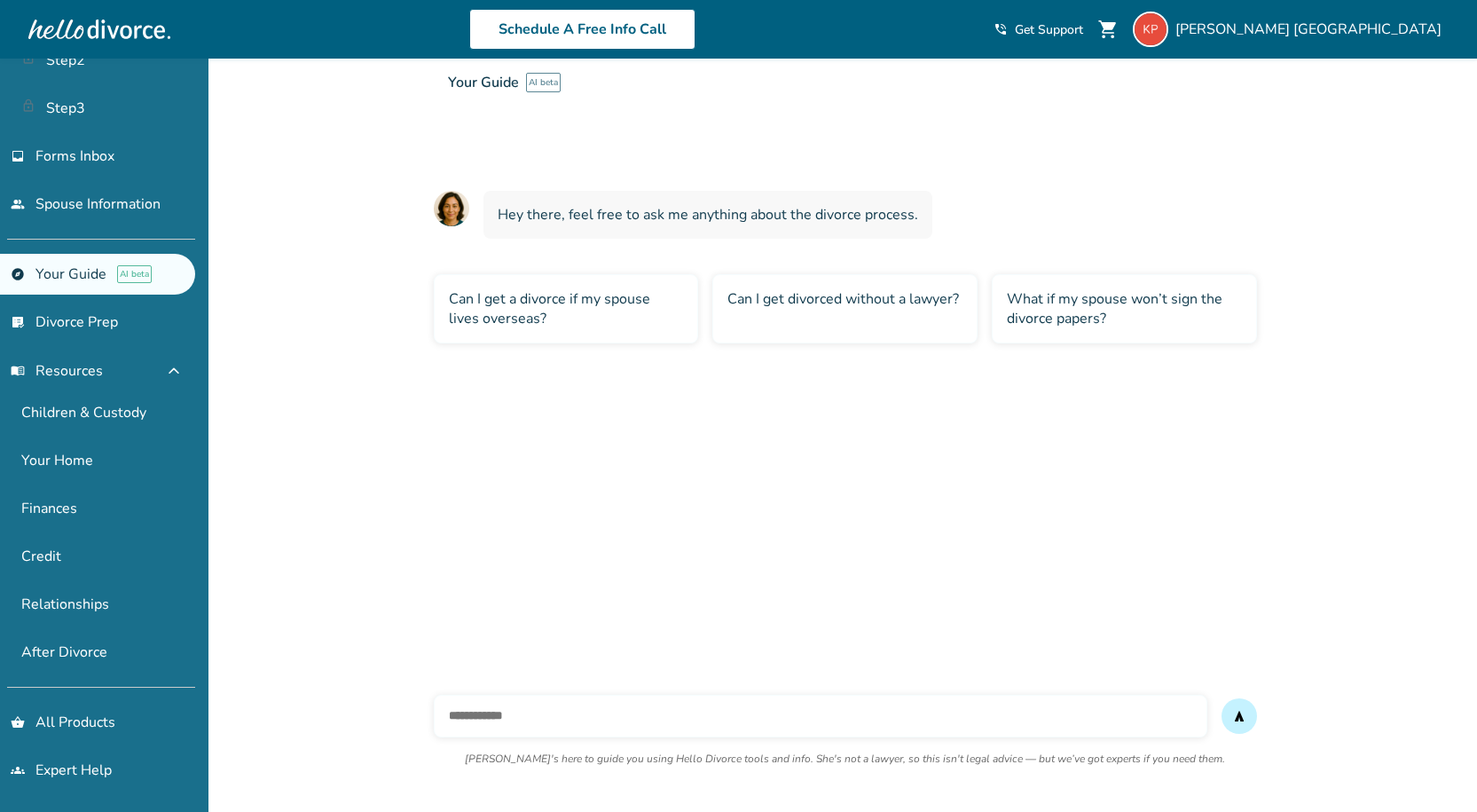
scroll to position [58, 0]
